Goal: Information Seeking & Learning: Find specific page/section

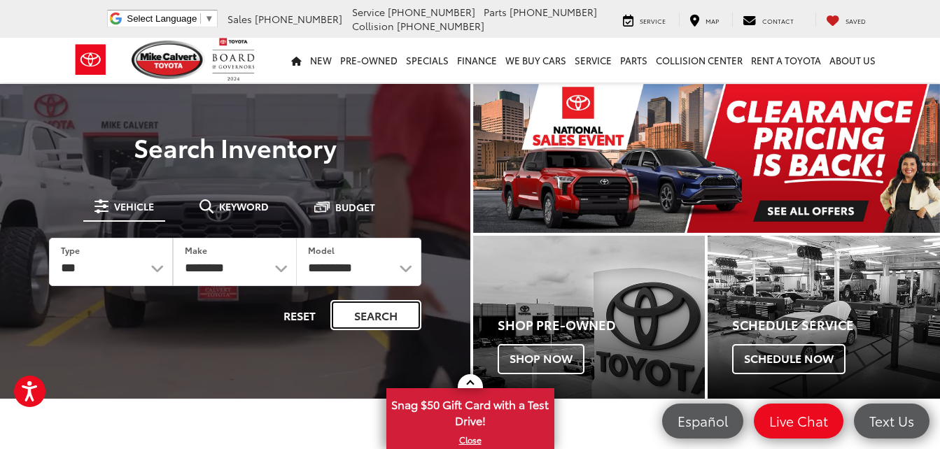
click at [383, 319] on button "Search" at bounding box center [375, 315] width 91 height 30
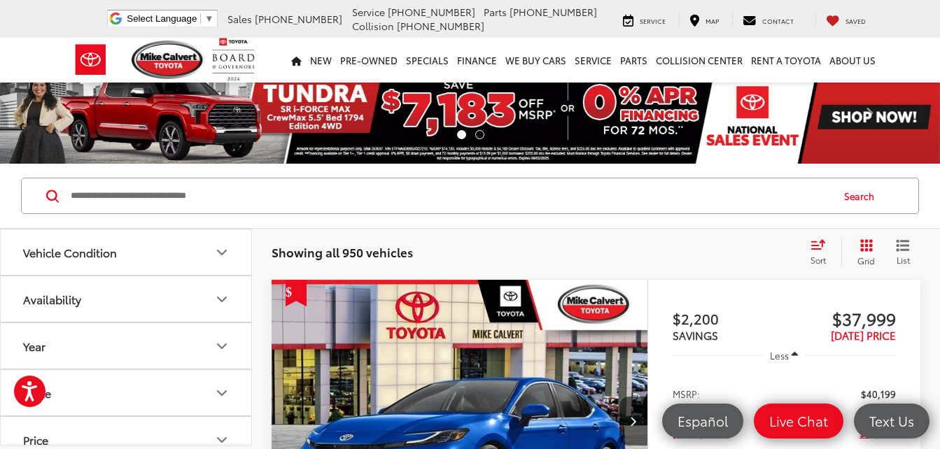
click at [288, 202] on input "Search by Make, Model, or Keyword" at bounding box center [449, 196] width 761 height 34
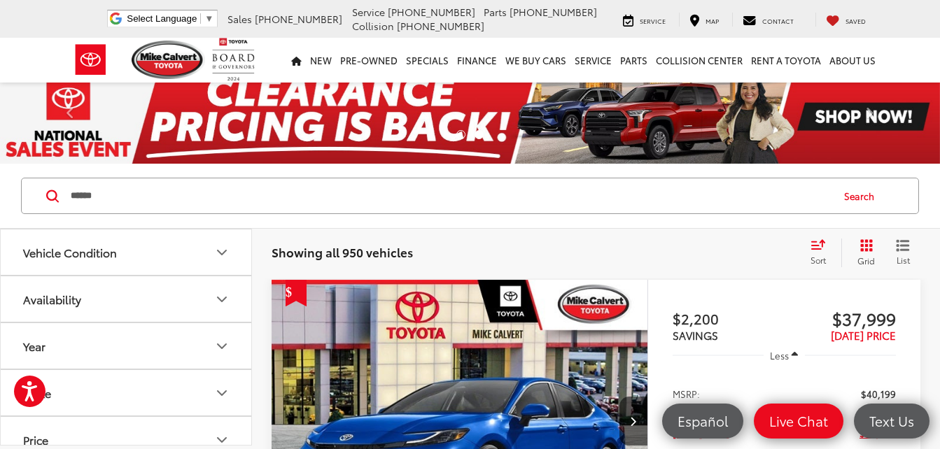
type input "******"
click at [847, 193] on button "Search" at bounding box center [863, 195] width 64 height 35
